Goal: Check status: Check status

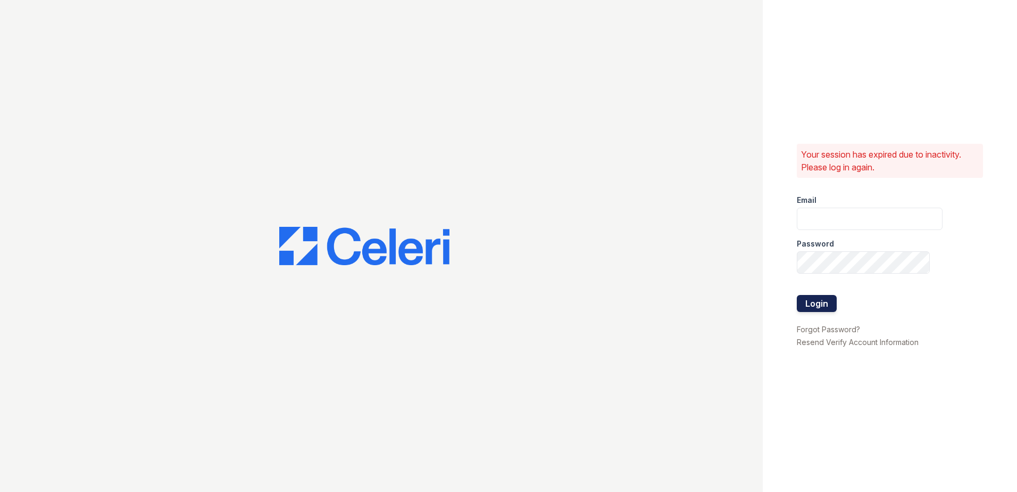
type input "[EMAIL_ADDRESS][DOMAIN_NAME]"
click at [826, 303] on button "Login" at bounding box center [817, 303] width 40 height 17
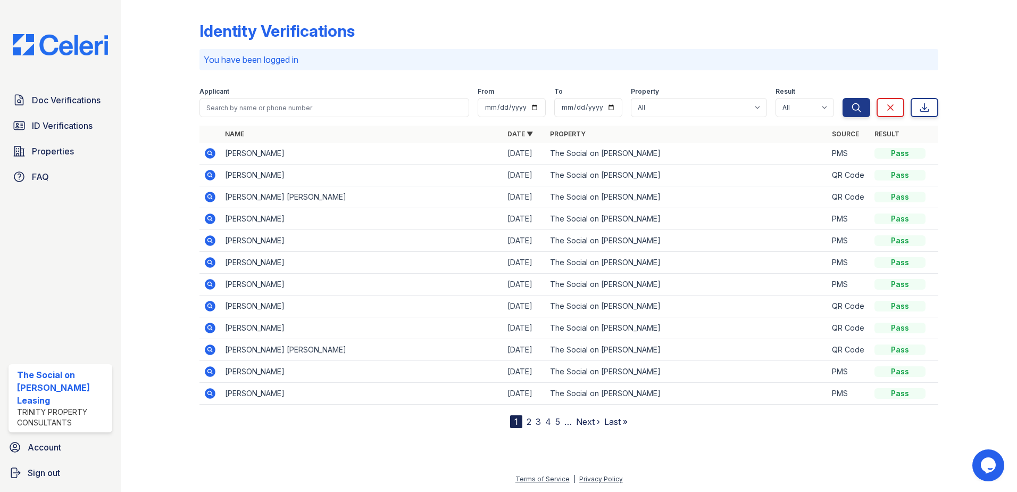
drag, startPoint x: 212, startPoint y: 177, endPoint x: 241, endPoint y: 172, distance: 28.6
click at [212, 177] on icon at bounding box center [210, 175] width 13 height 13
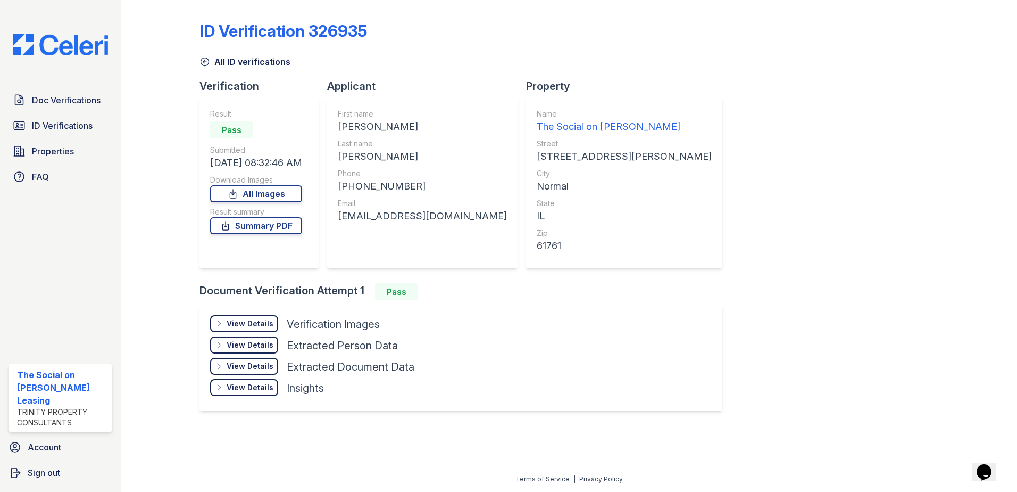
click at [232, 327] on div "View Details" at bounding box center [250, 323] width 47 height 11
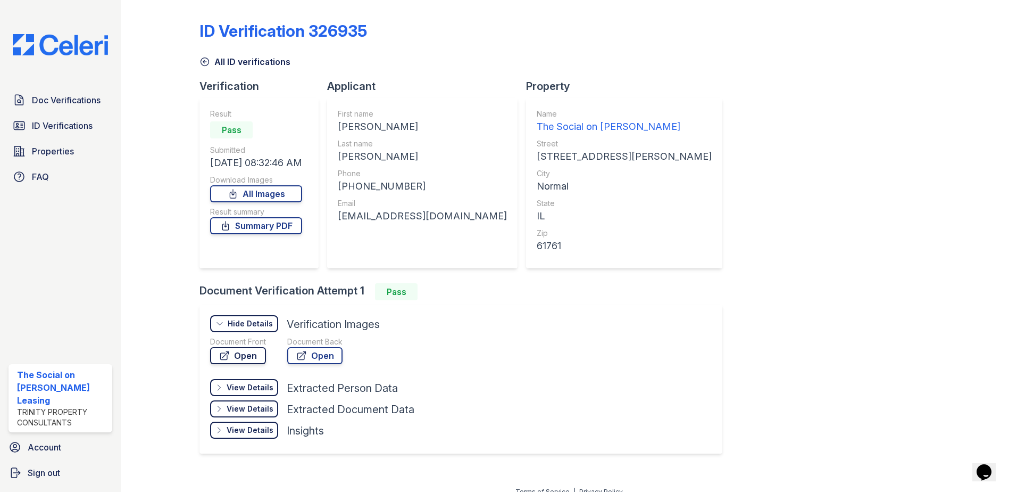
click at [224, 361] on link "Open" at bounding box center [238, 355] width 56 height 17
click at [640, 203] on div "ID Verification 326935 All ID verifications Verification Result Pass Submitted …" at bounding box center [569, 236] width 739 height 464
